Goal: Information Seeking & Learning: Compare options

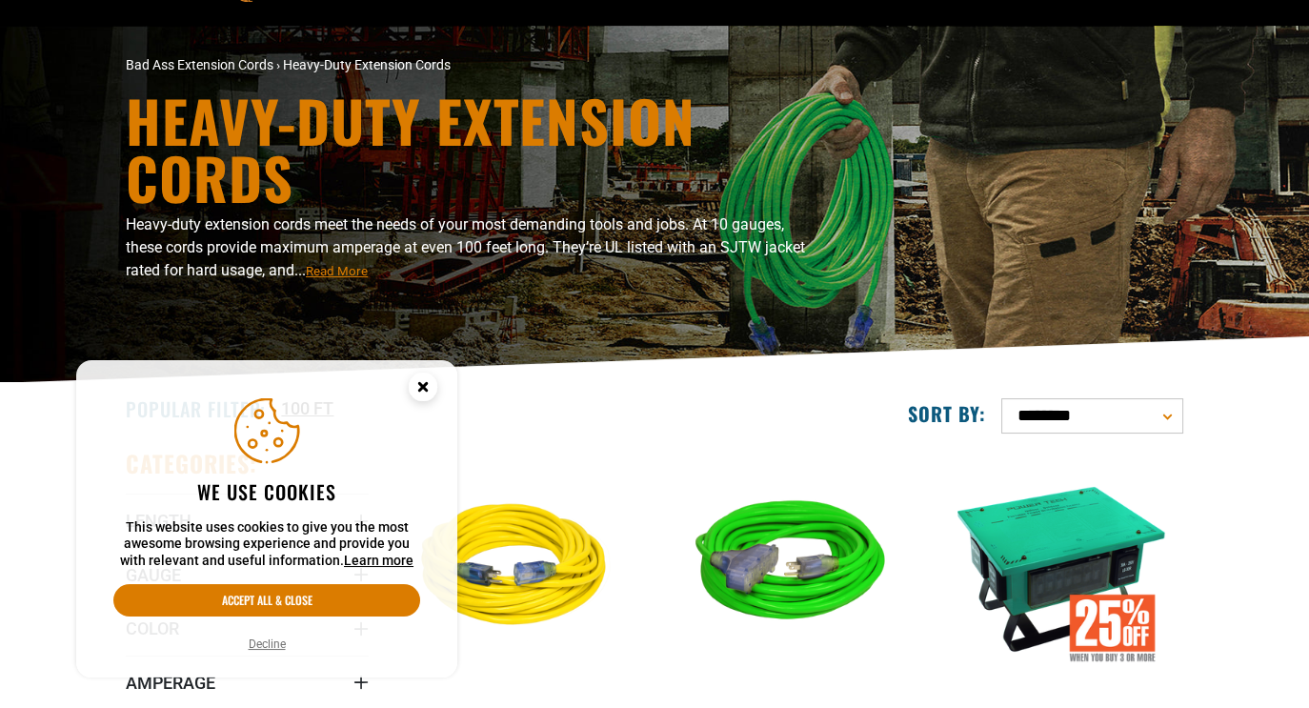
scroll to position [106, 0]
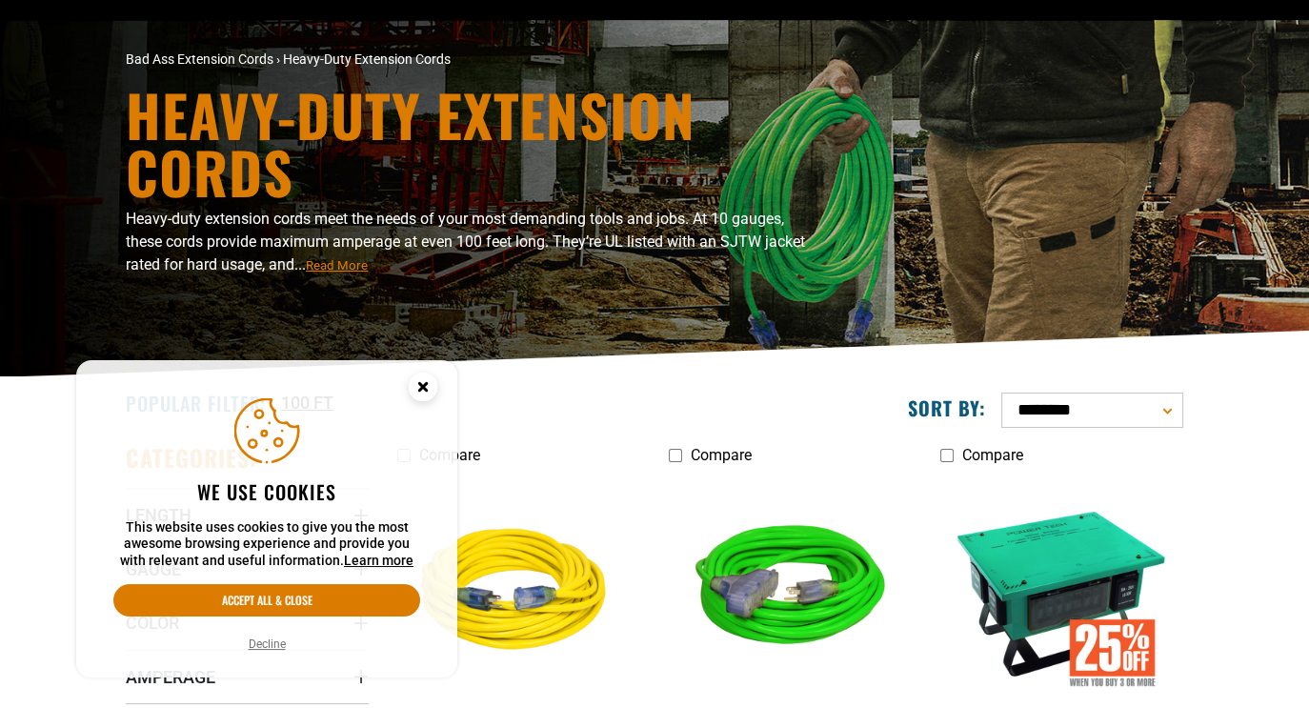
click at [425, 393] on circle "Cookie Consent" at bounding box center [423, 387] width 29 height 29
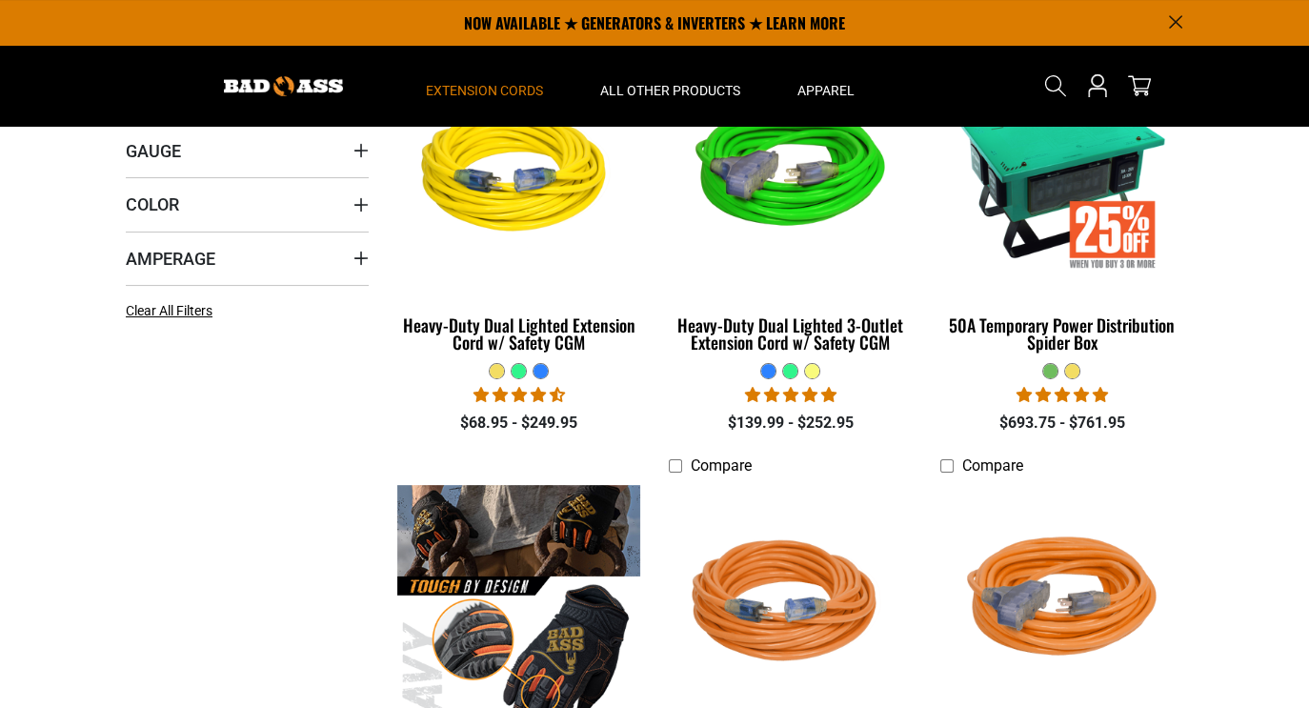
scroll to position [477, 0]
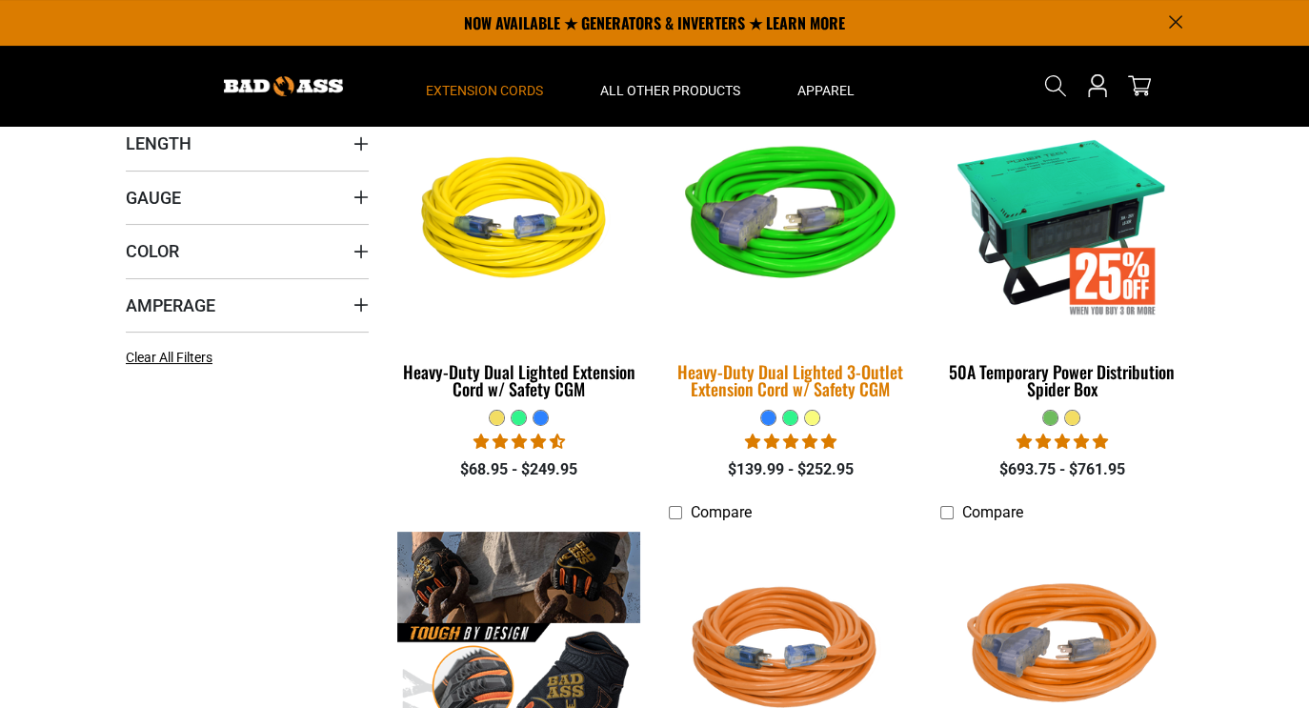
click at [847, 370] on div "Heavy-Duty Dual Lighted 3-Outlet Extension Cord w/ Safety CGM" at bounding box center [790, 380] width 243 height 34
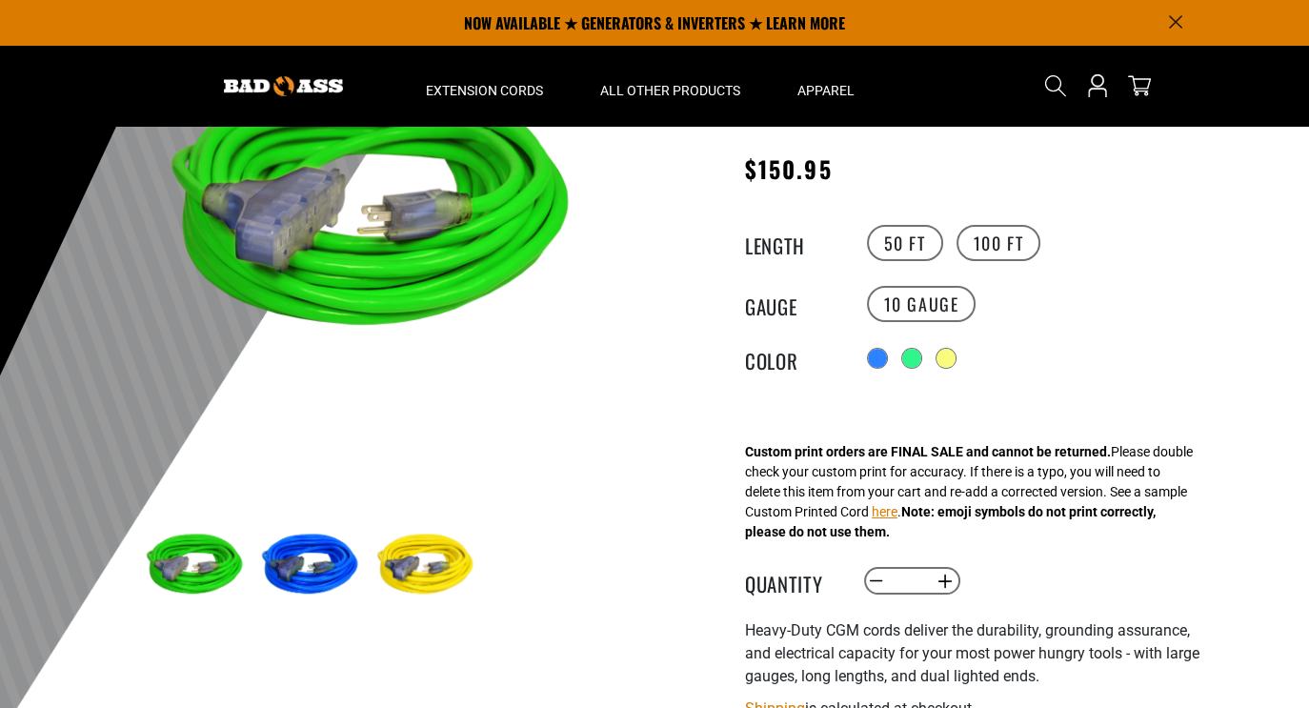
scroll to position [131, 0]
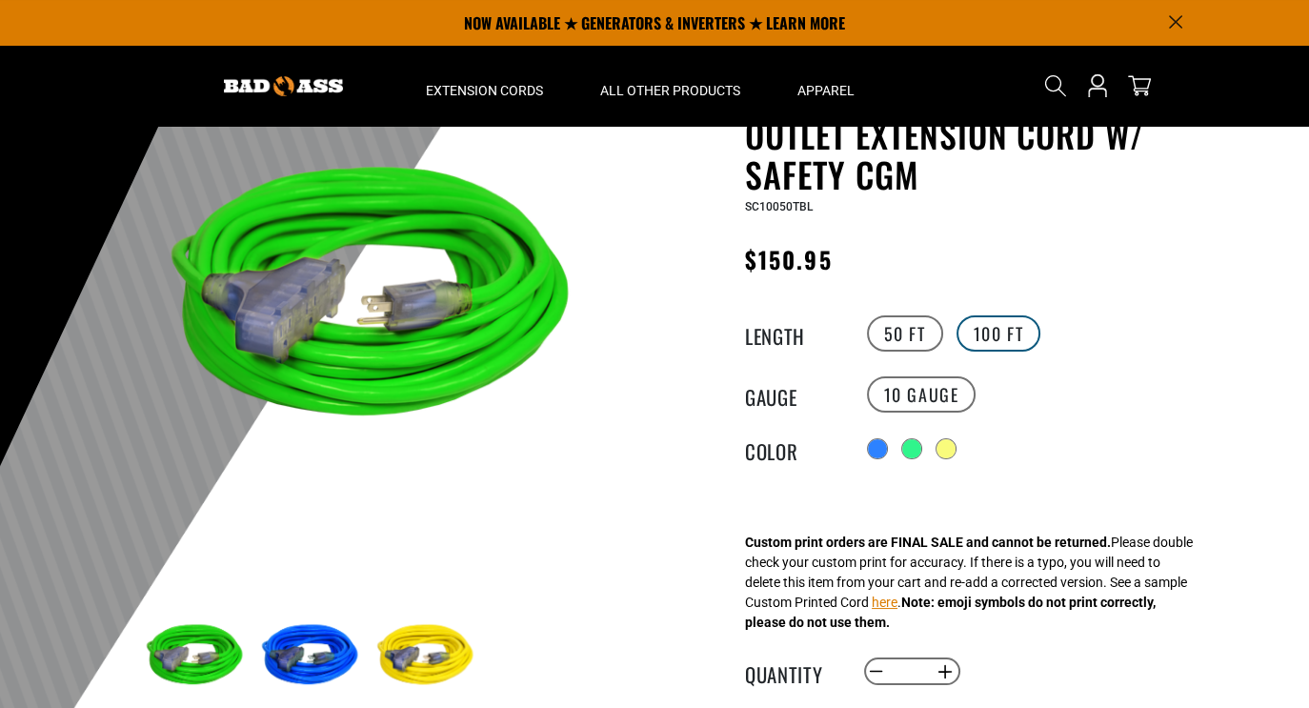
click at [1020, 330] on label "100 FT" at bounding box center [999, 333] width 85 height 36
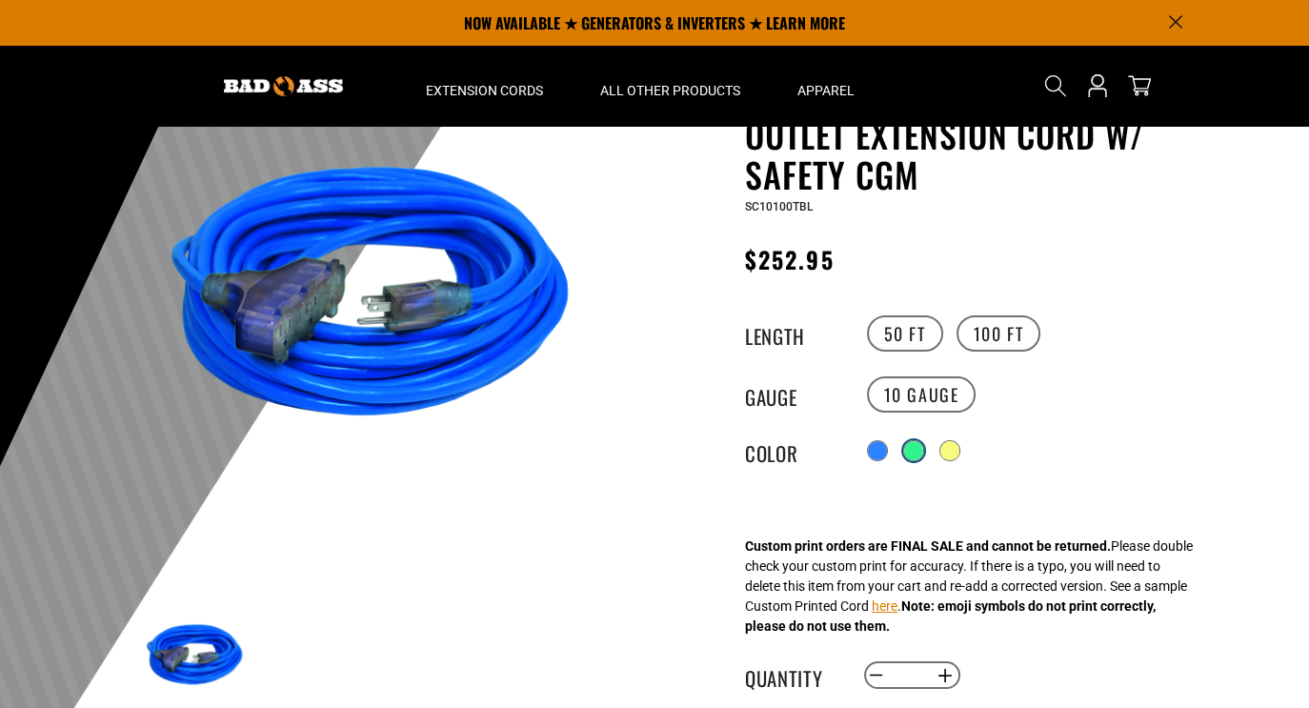
click at [916, 443] on div at bounding box center [913, 450] width 19 height 19
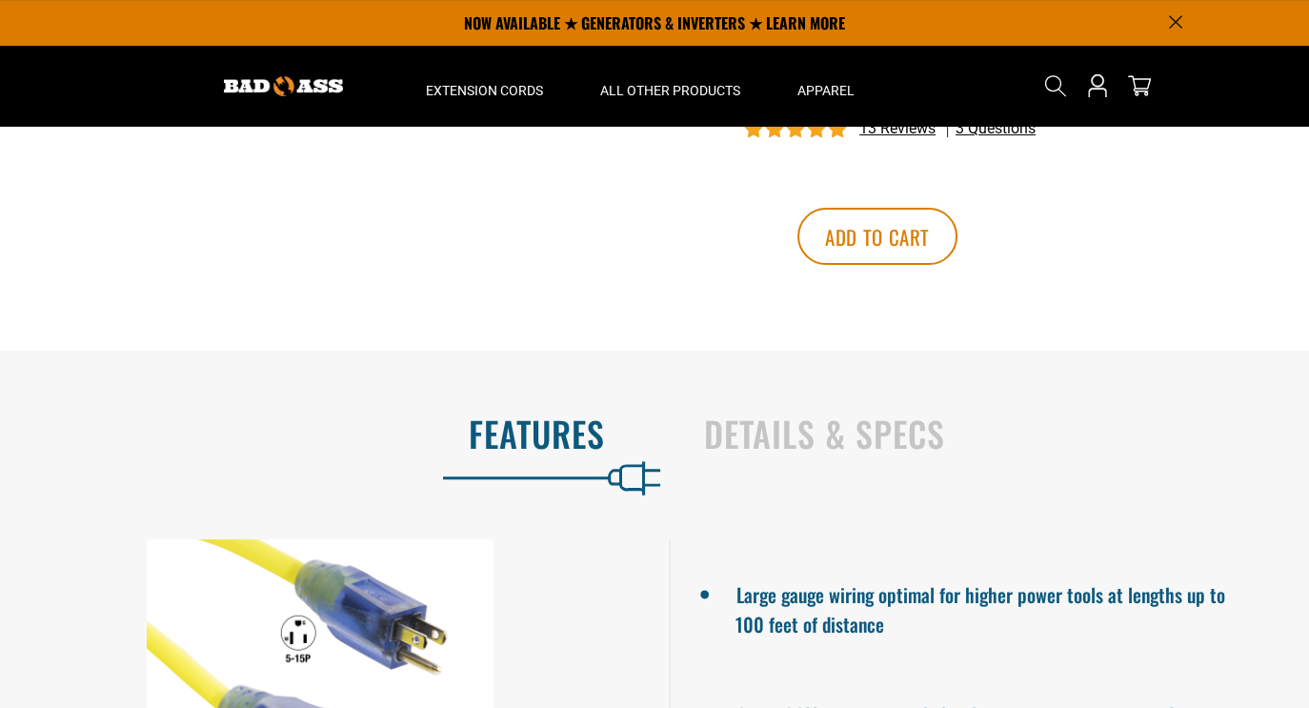
scroll to position [923, 0]
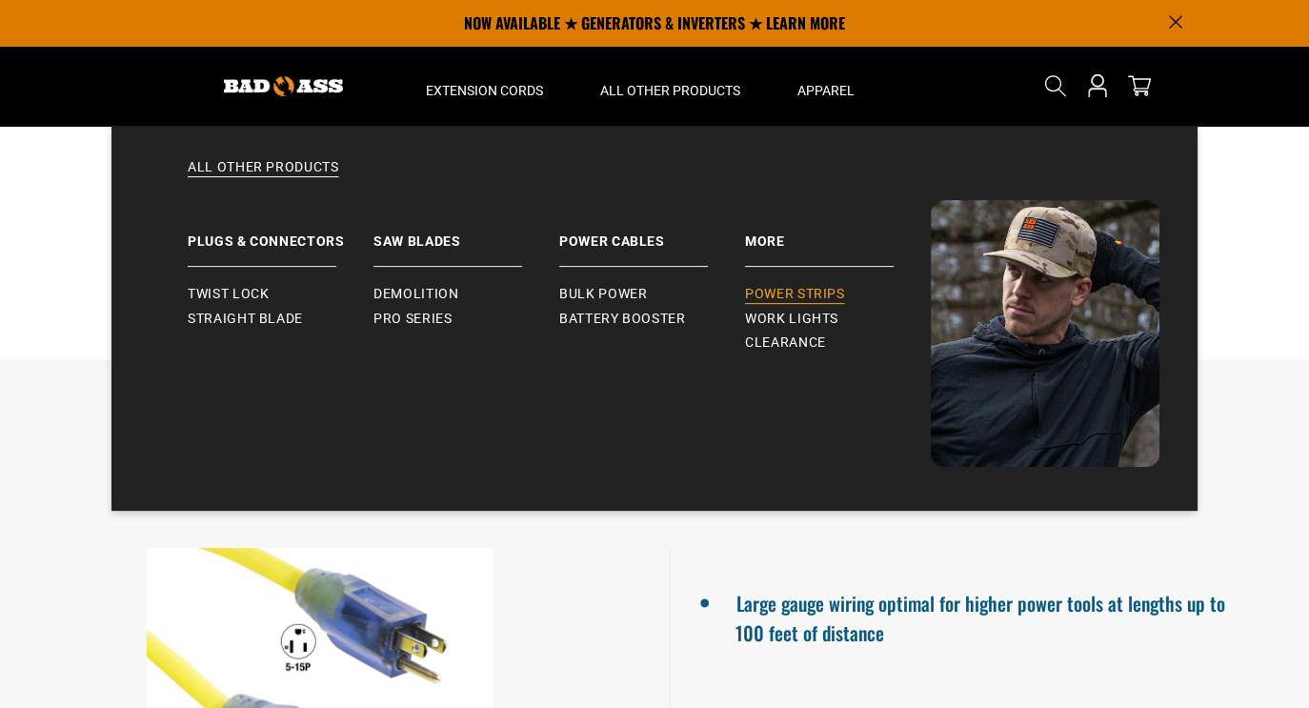
click at [784, 296] on span "Power Strips" at bounding box center [795, 294] width 100 height 17
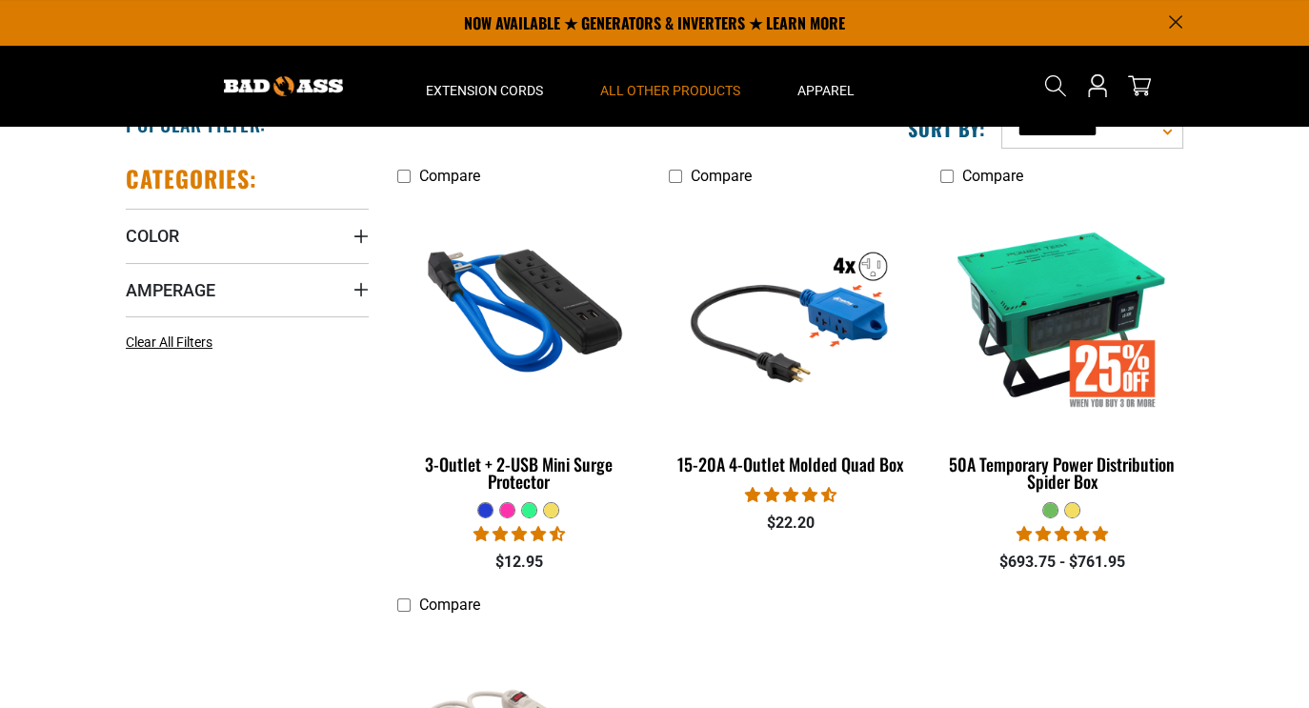
scroll to position [384, 0]
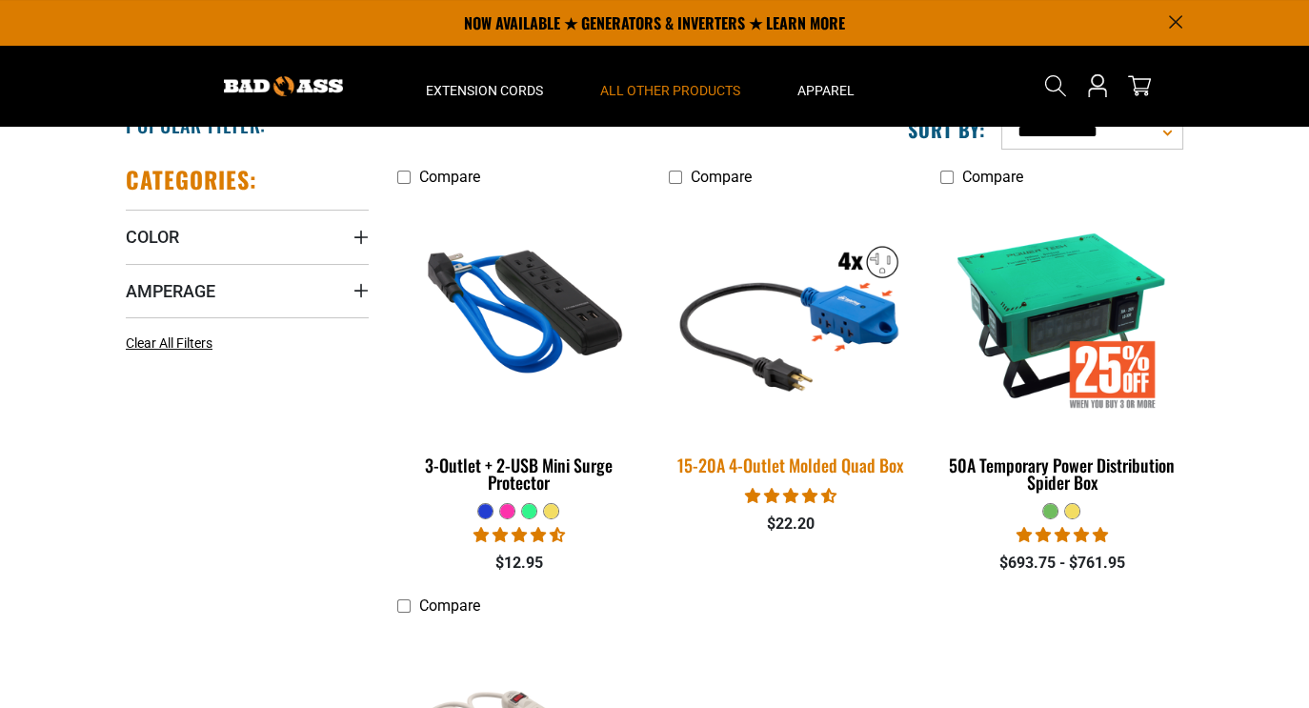
click at [774, 357] on img at bounding box center [789, 314] width 267 height 244
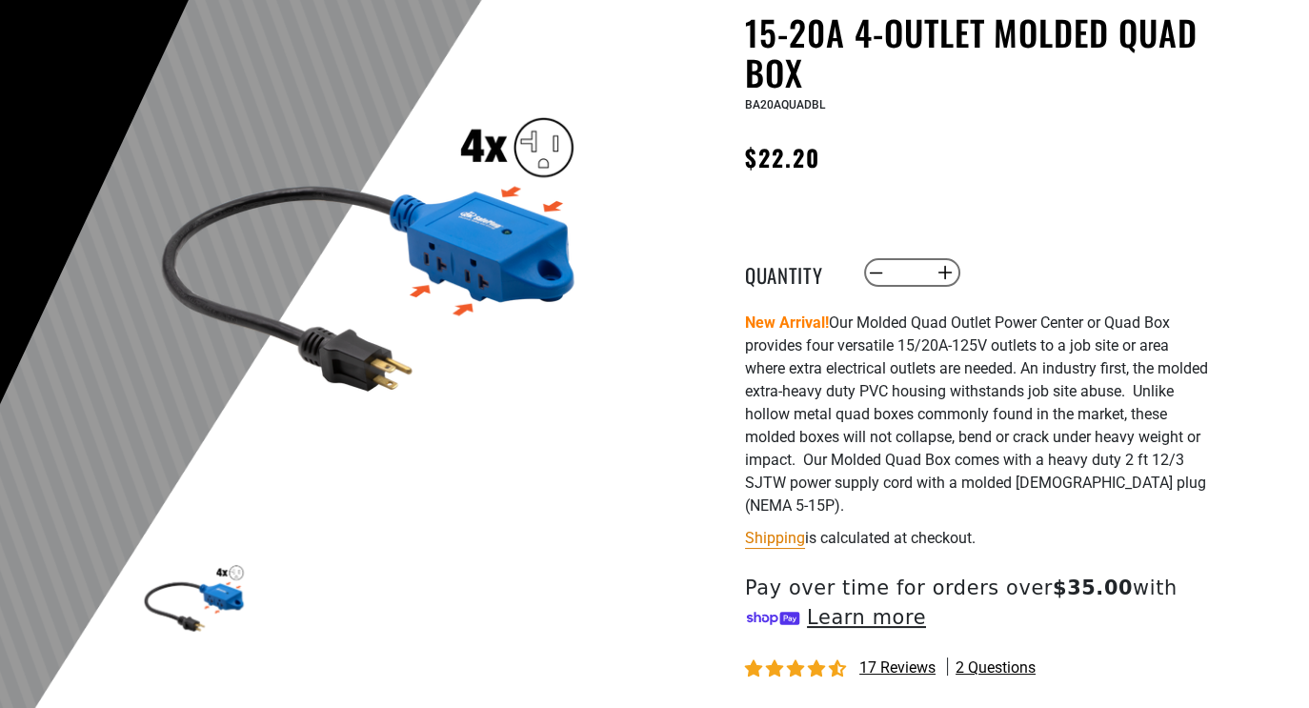
scroll to position [193, 0]
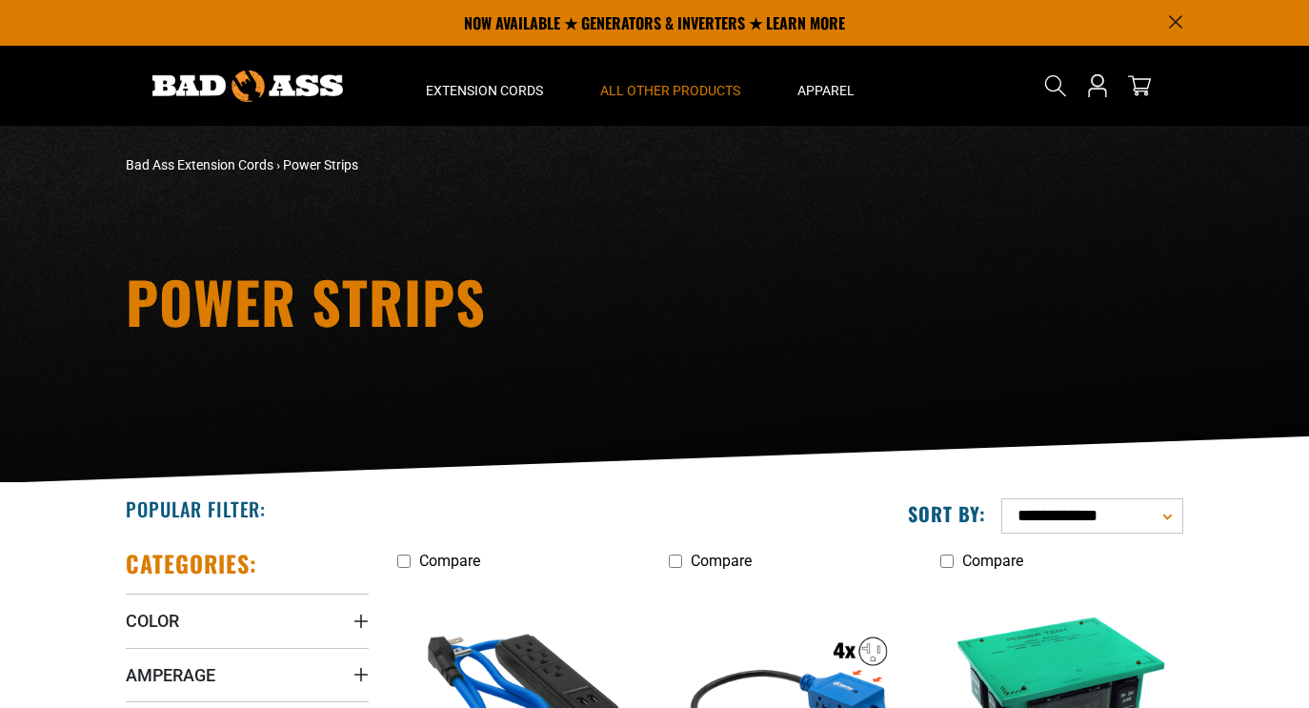
scroll to position [384, 0]
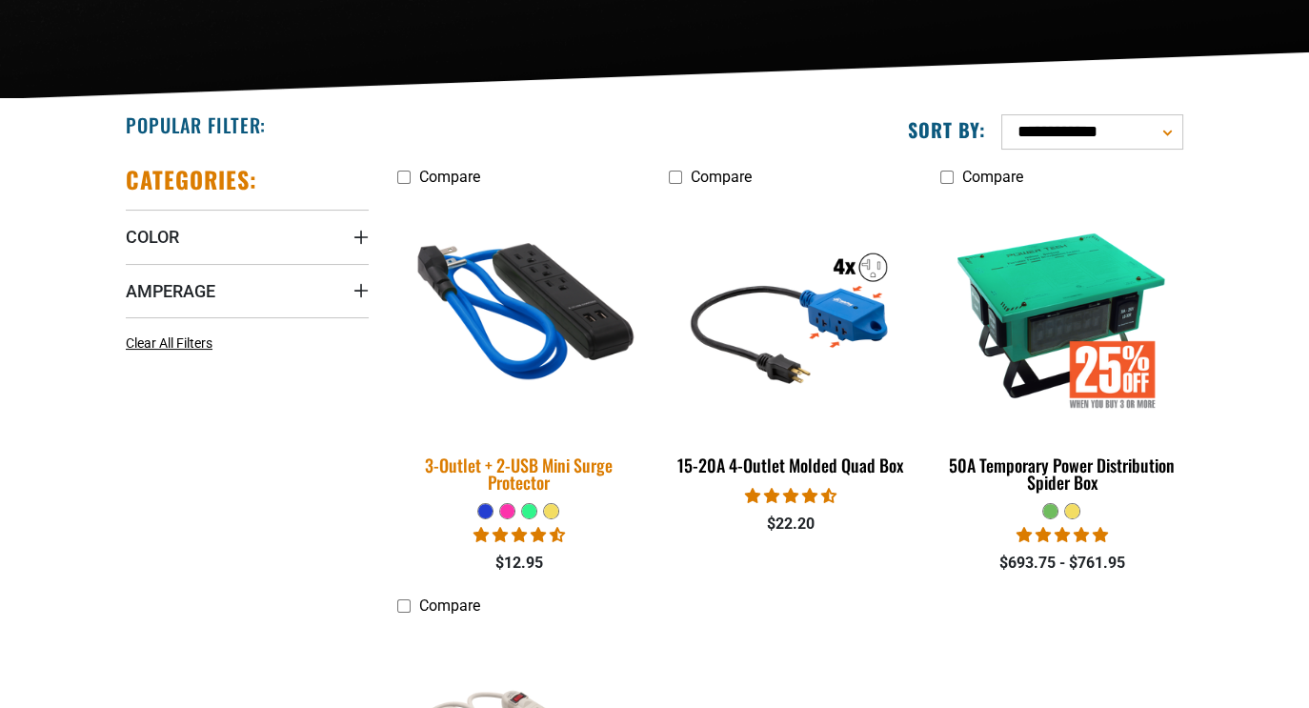
click at [475, 333] on img at bounding box center [519, 314] width 267 height 244
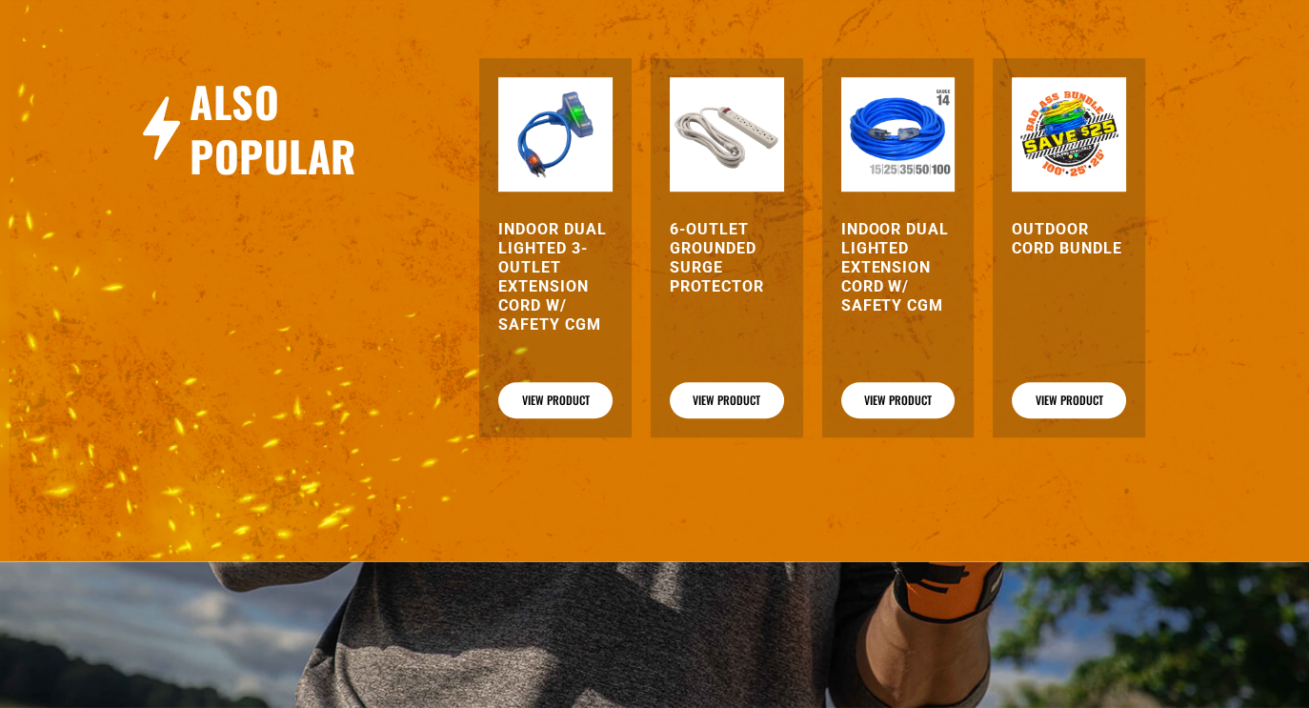
scroll to position [1899, 0]
click at [537, 301] on h3 "Indoor Dual Lighted 3-Outlet Extension Cord w/ Safety CGM" at bounding box center [555, 277] width 114 height 114
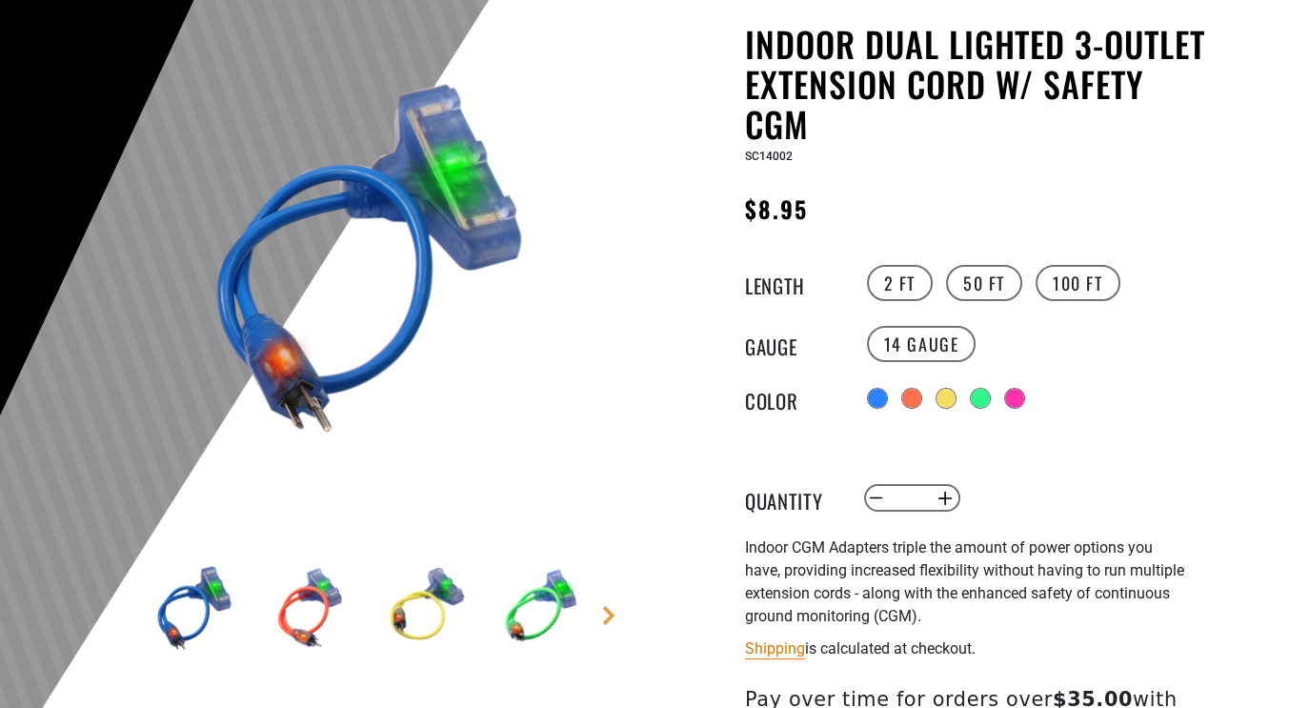
scroll to position [221, 0]
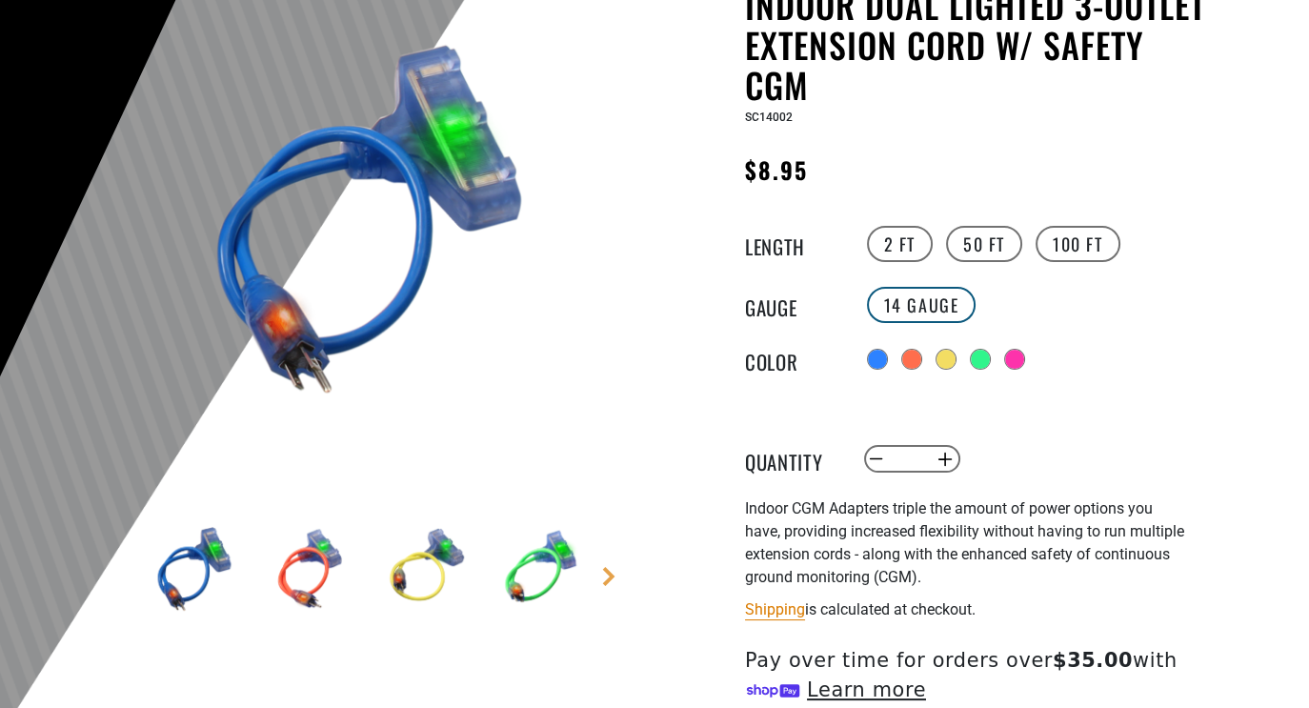
click at [904, 299] on label "14 Gauge" at bounding box center [922, 305] width 110 height 36
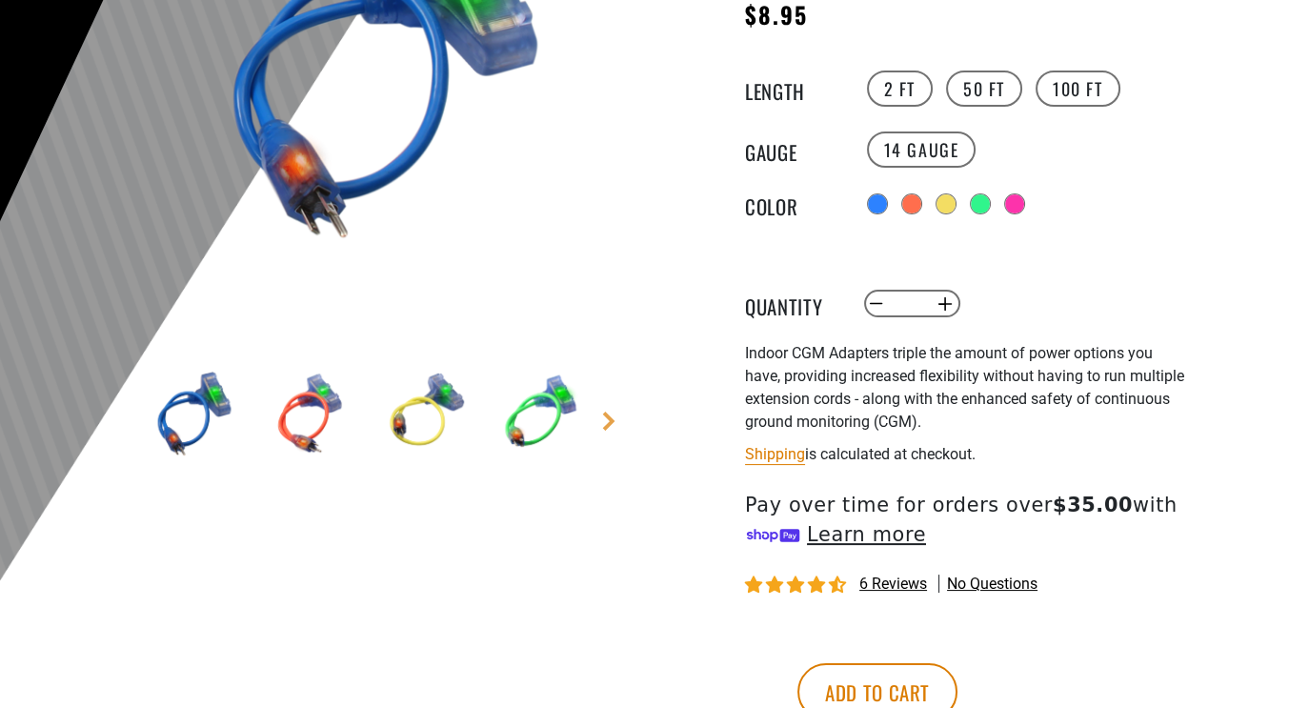
scroll to position [376, 0]
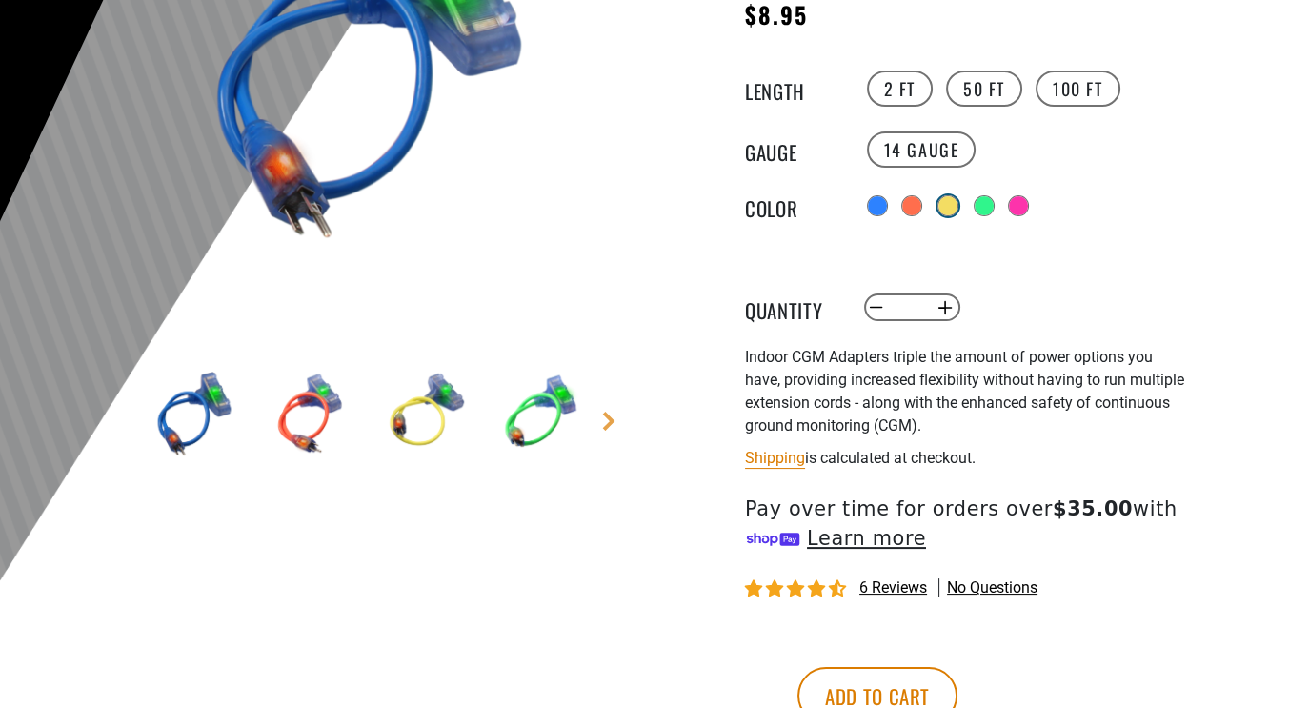
click at [949, 209] on div at bounding box center [947, 205] width 19 height 19
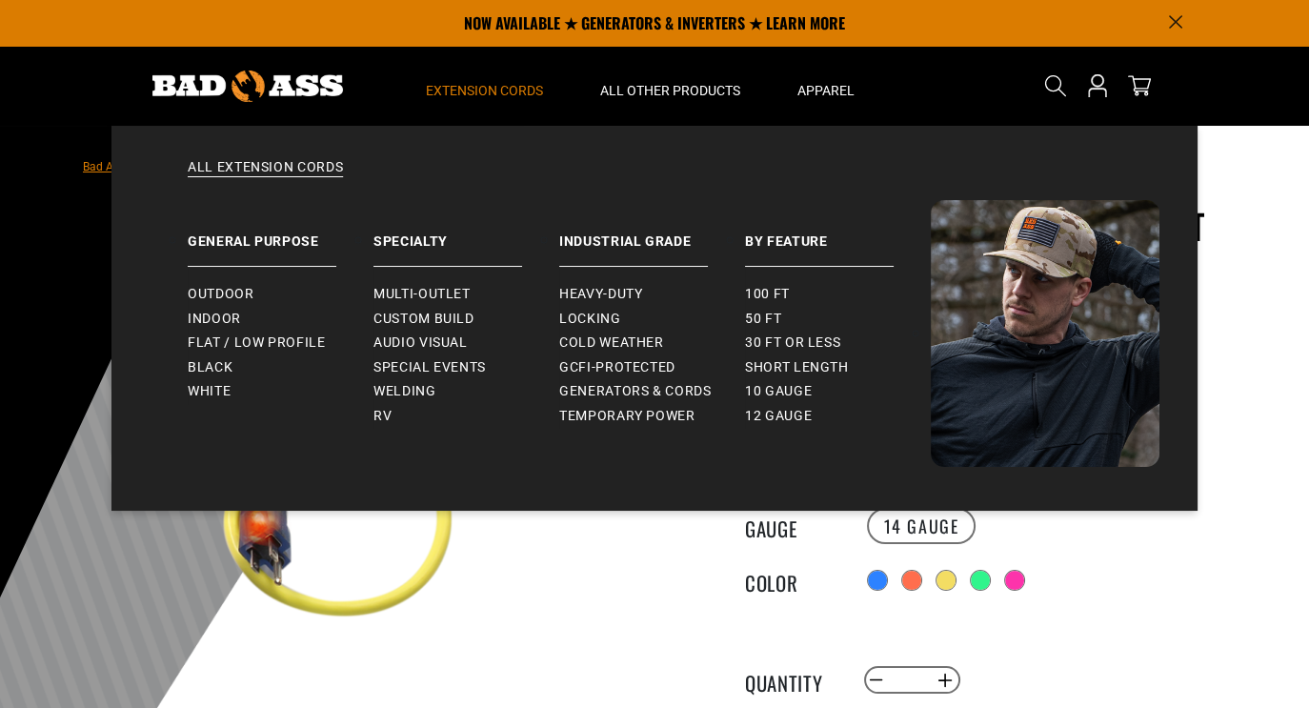
click at [463, 99] on span "Extension Cords" at bounding box center [484, 90] width 117 height 17
click at [269, 352] on span "Flat / Low Profile" at bounding box center [257, 342] width 138 height 17
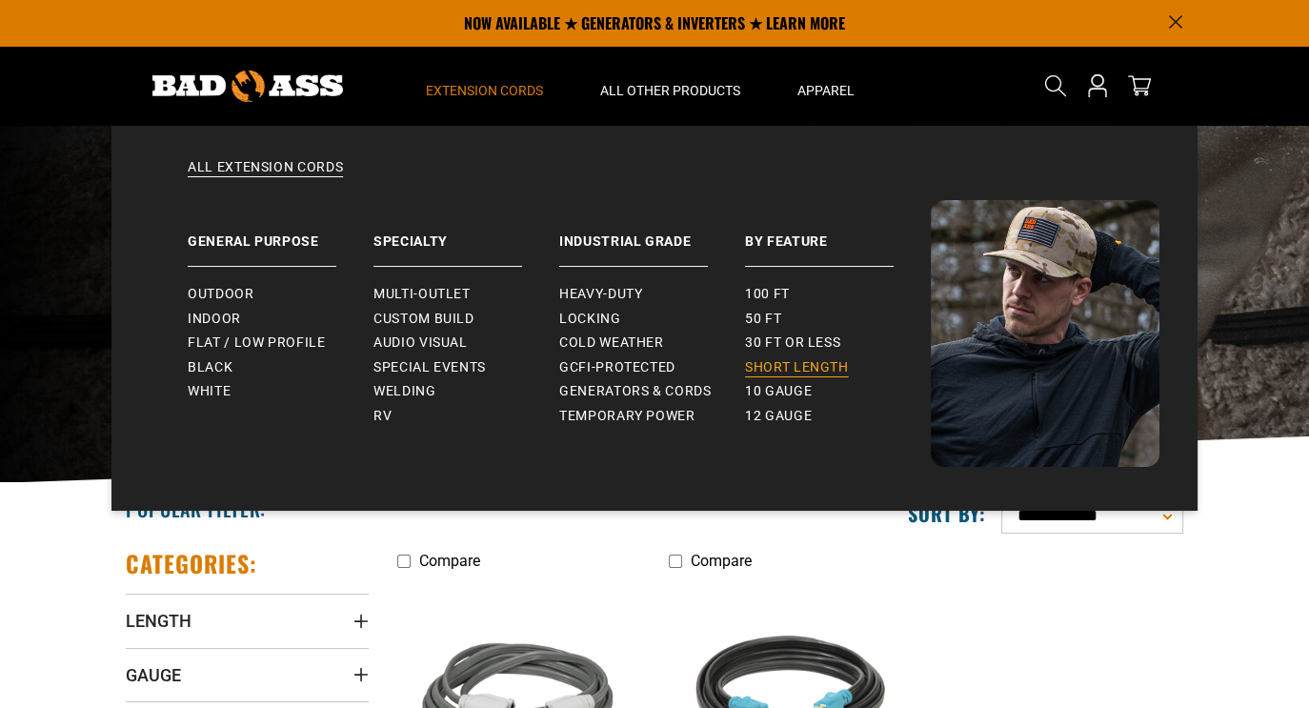
click at [829, 363] on span "Short Length" at bounding box center [797, 367] width 104 height 17
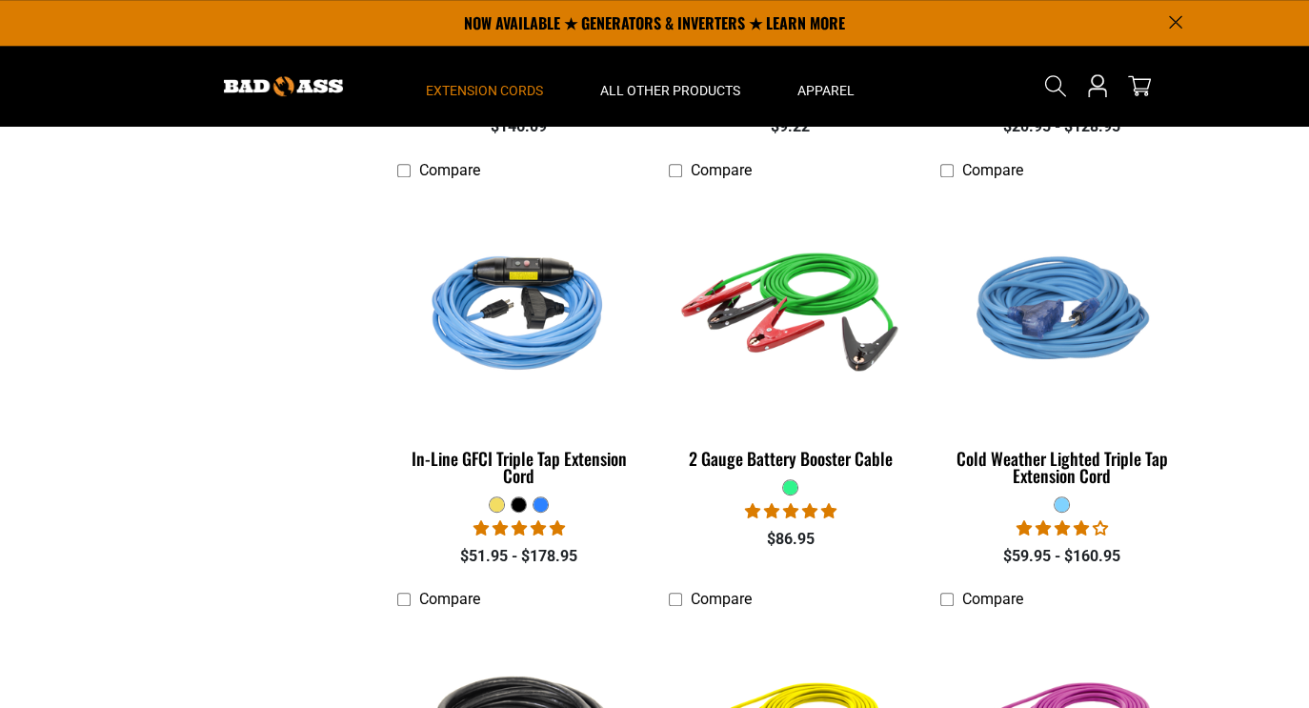
scroll to position [2537, 0]
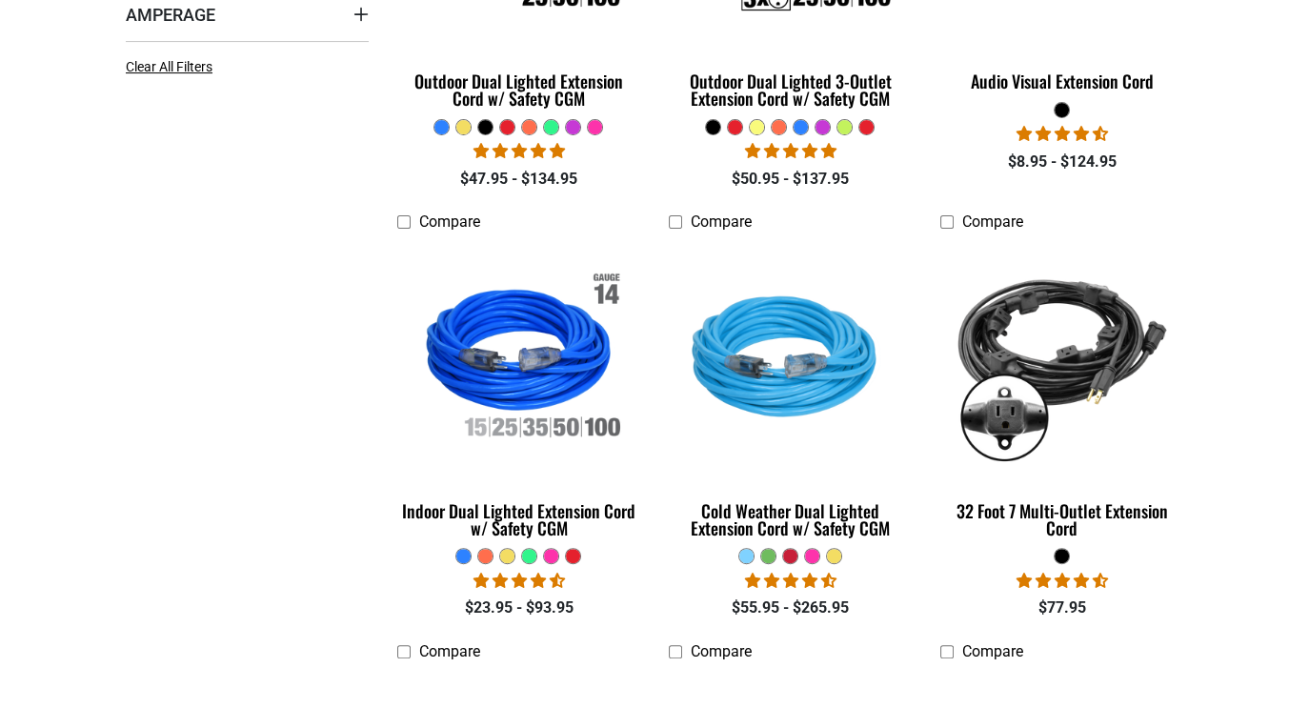
scroll to position [0, 0]
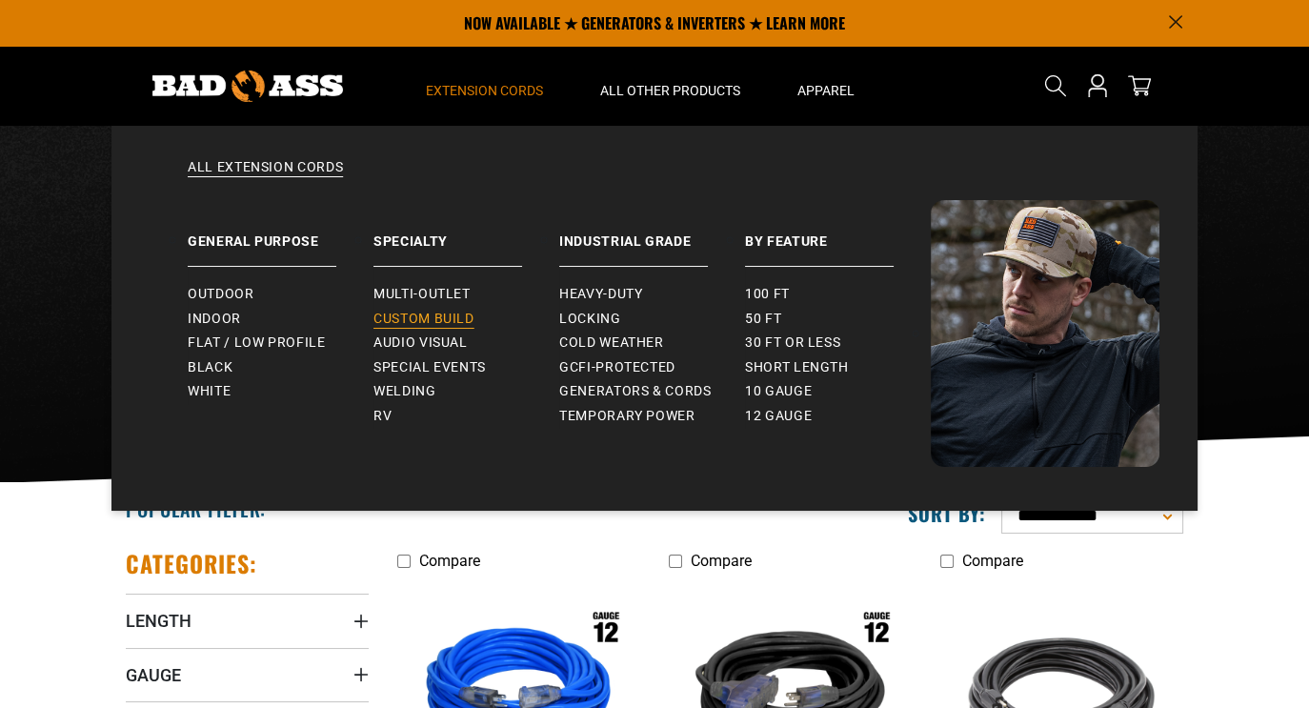
click at [404, 313] on span "Custom Build" at bounding box center [423, 319] width 101 height 17
